Goal: Task Accomplishment & Management: Manage account settings

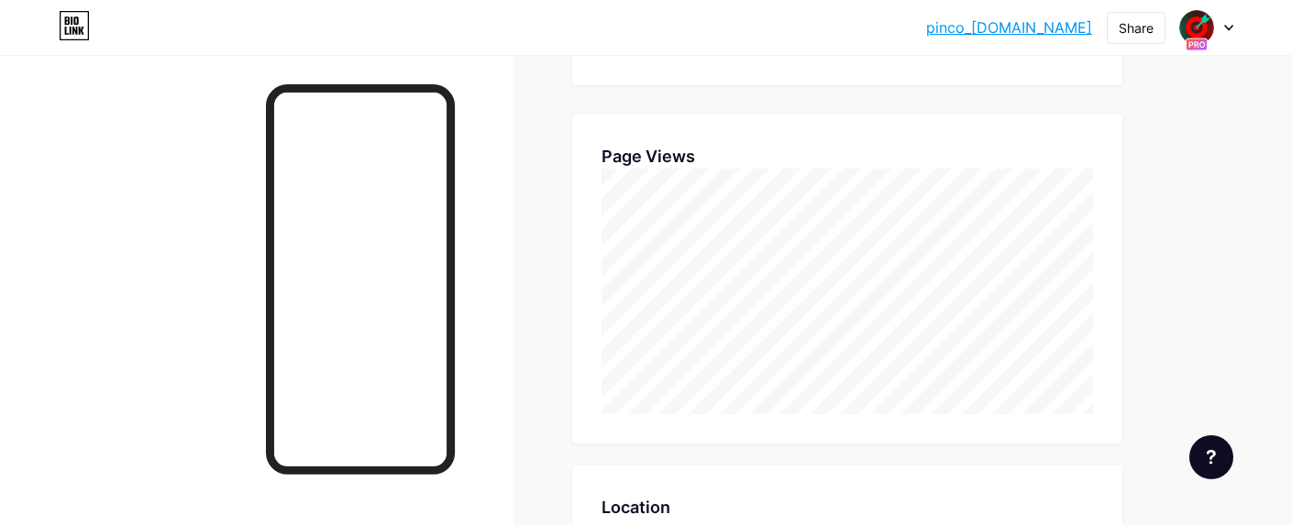
scroll to position [360, 0]
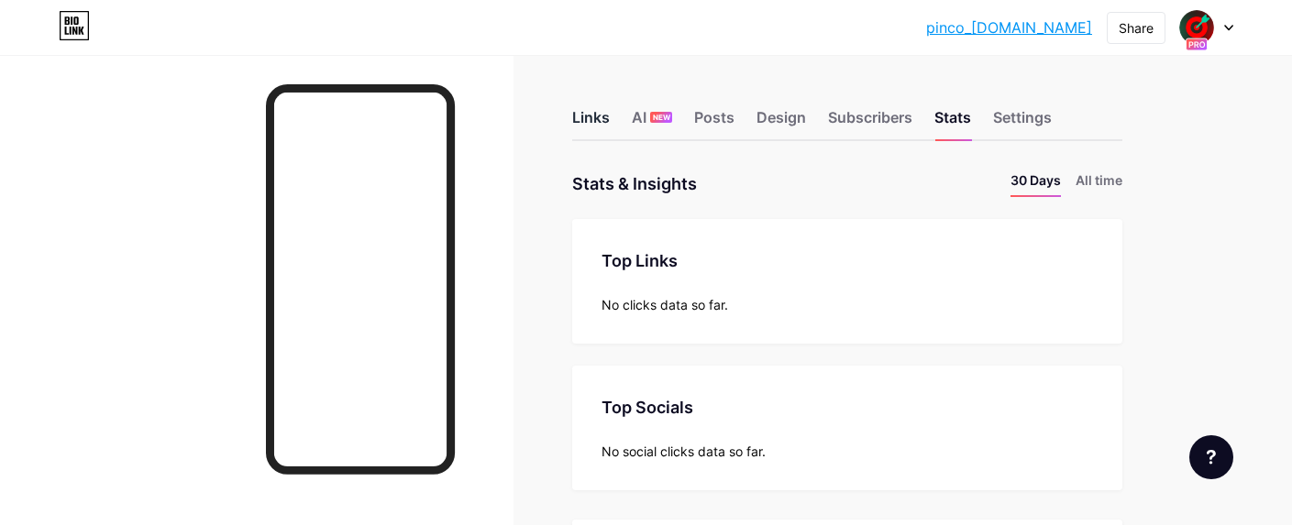
click at [591, 118] on div "Links" at bounding box center [591, 122] width 38 height 33
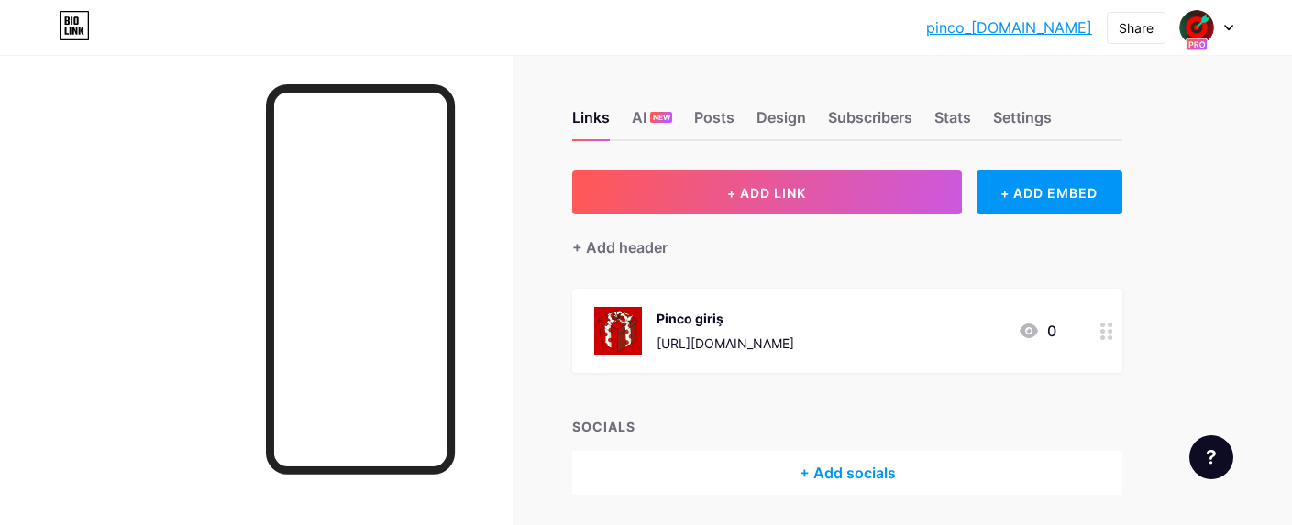
click at [1225, 29] on icon at bounding box center [1228, 28] width 9 height 6
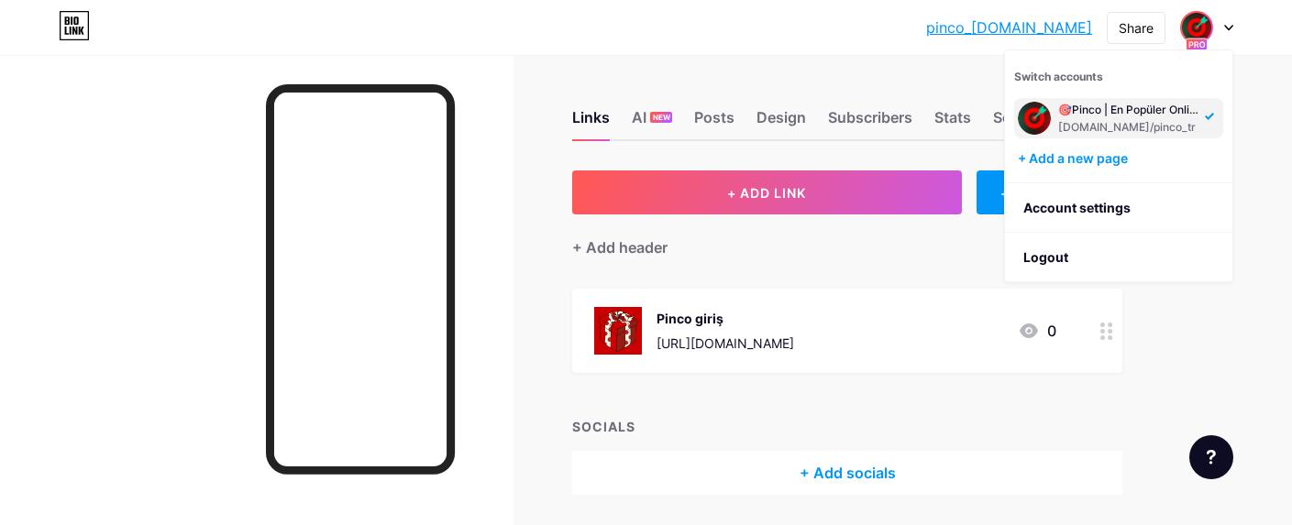
click at [1225, 29] on icon at bounding box center [1228, 28] width 9 height 6
